Goal: Task Accomplishment & Management: Manage account settings

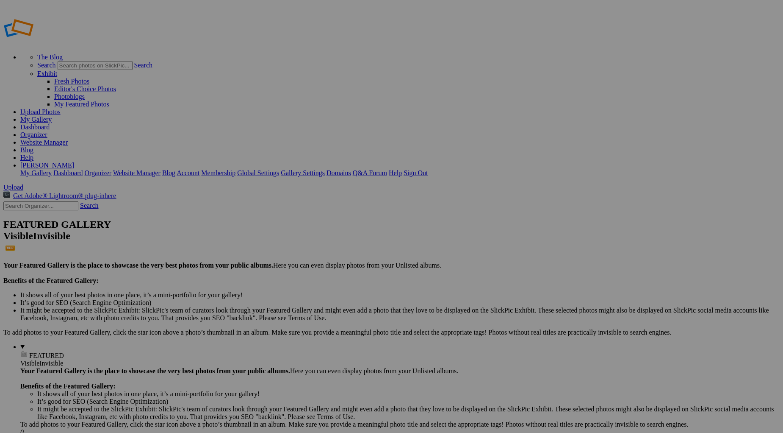
type input "1994 Ford F350 Blue/Silver"
click at [316, 259] on span "Create" at bounding box center [307, 262] width 18 height 7
type input "1994 Ford F350 Blue/Silver"
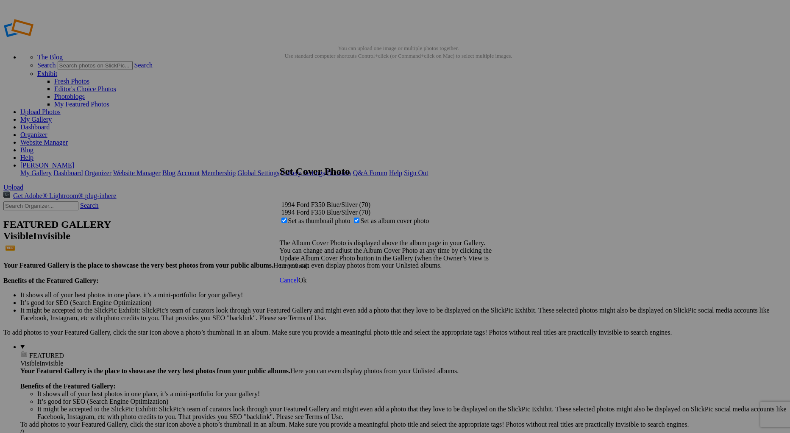
click at [307, 283] on span "Ok" at bounding box center [302, 279] width 8 height 7
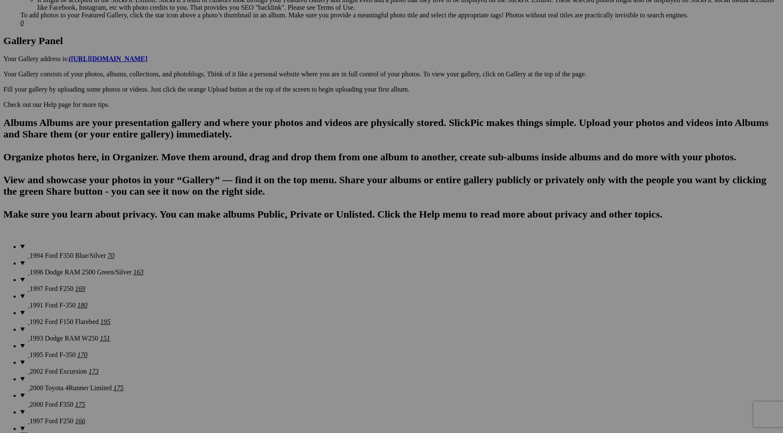
scroll to position [395, 0]
